Goal: Transaction & Acquisition: Purchase product/service

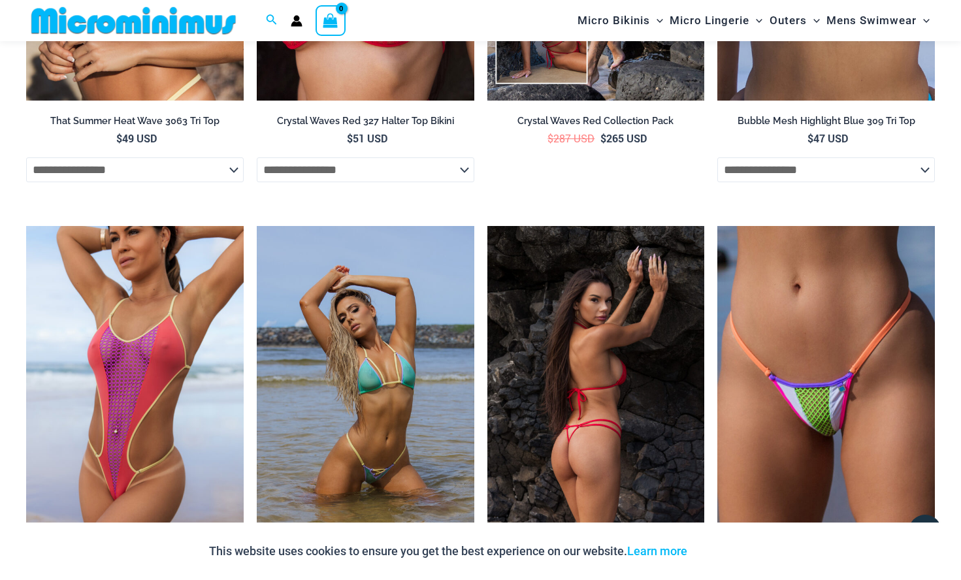
scroll to position [2335, 0]
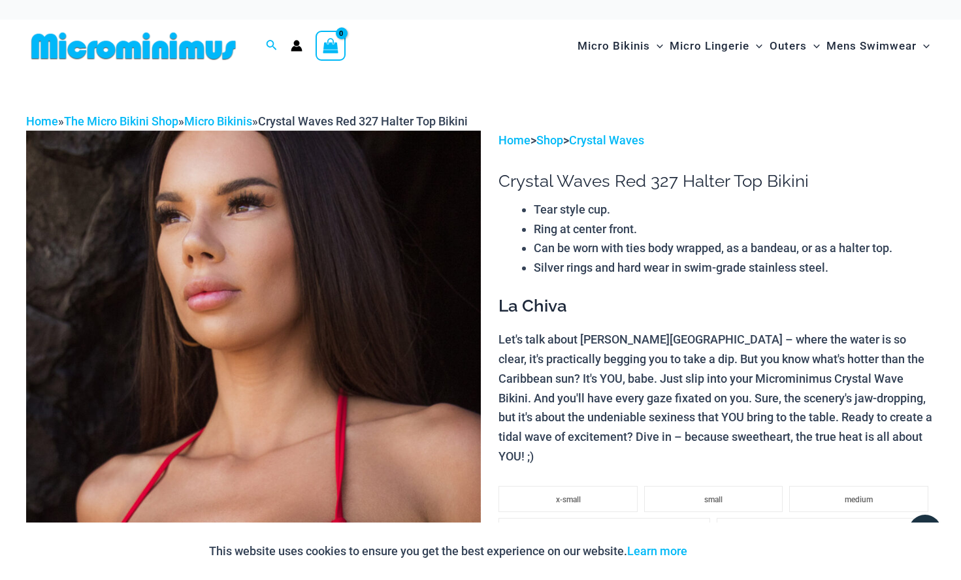
click at [161, 49] on img at bounding box center [133, 45] width 215 height 29
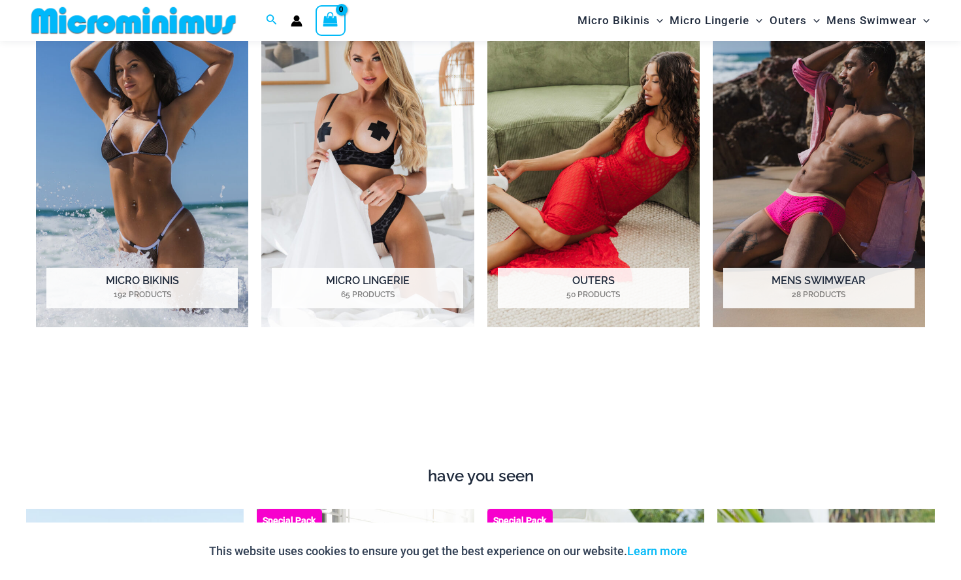
scroll to position [681, 0]
click at [605, 191] on img "Visit product category Outers" at bounding box center [594, 162] width 212 height 328
click at [168, 160] on img "Visit product category Micro Bikinis" at bounding box center [142, 162] width 212 height 328
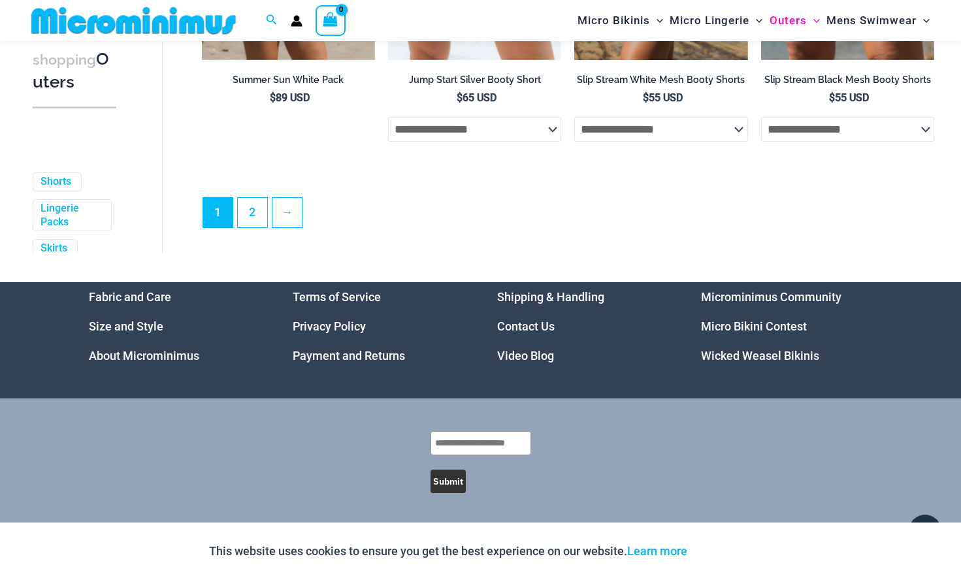
scroll to position [3149, 0]
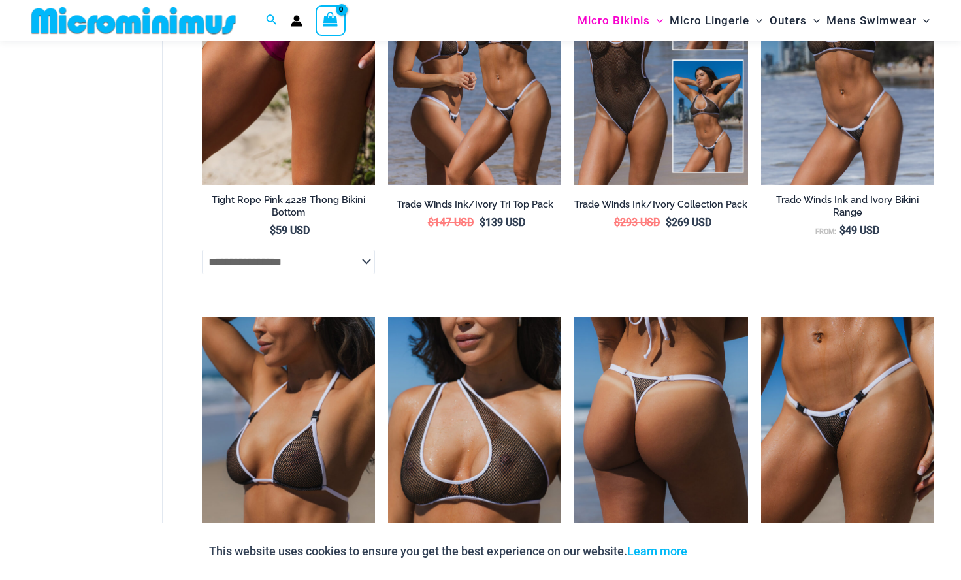
scroll to position [879, 0]
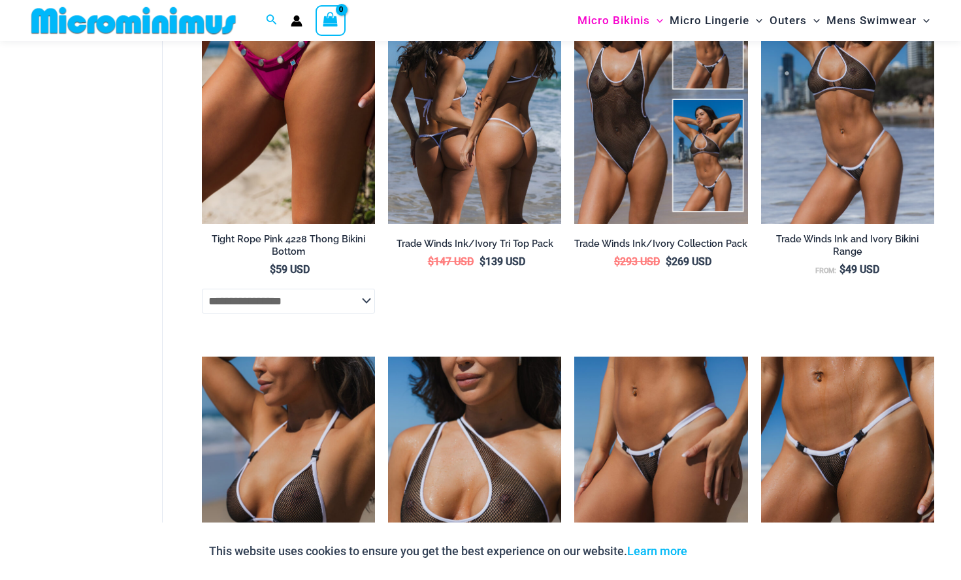
click at [438, 274] on div "Trade Winds Ink/Ivory Tri Top Pack $ 147 USD Original price was: $147 USD. $ 13…" at bounding box center [474, 253] width 173 height 41
click at [471, 150] on img at bounding box center [474, 94] width 173 height 260
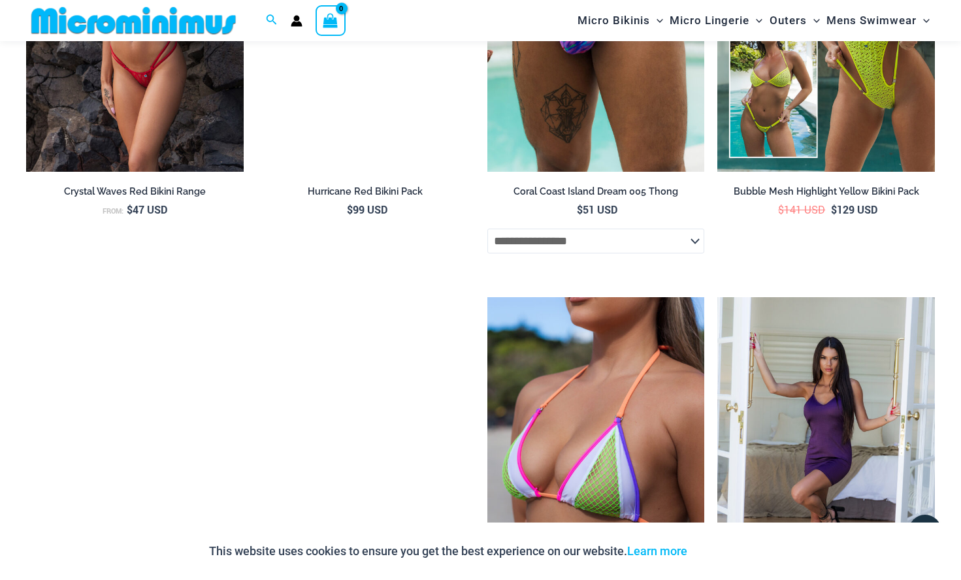
scroll to position [2864, 0]
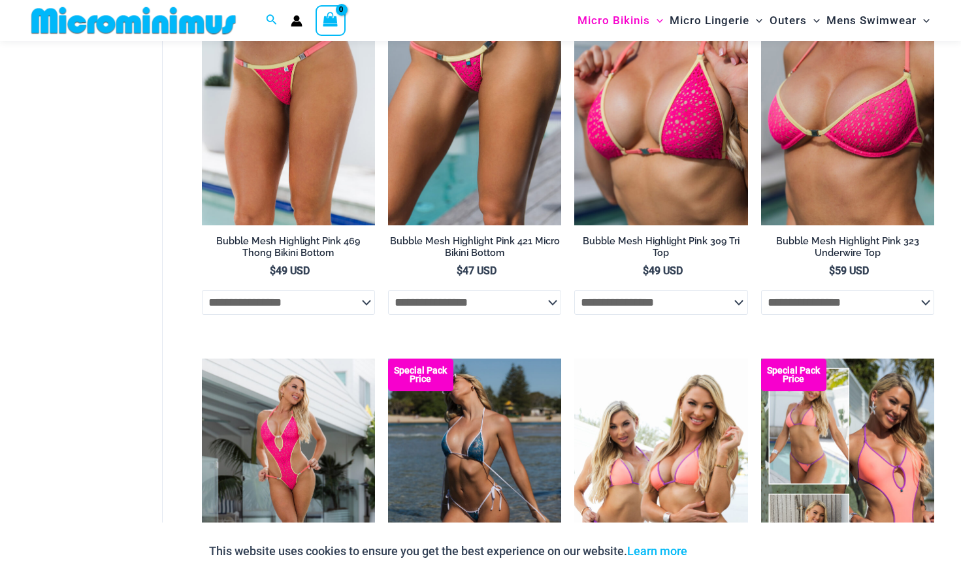
scroll to position [2116, 0]
